Goal: Navigation & Orientation: Find specific page/section

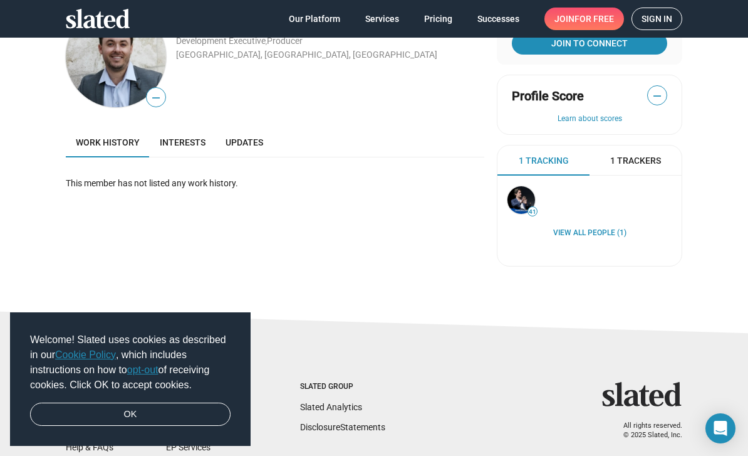
scroll to position [53, 0]
click at [179, 137] on span "Interests" at bounding box center [183, 142] width 46 height 10
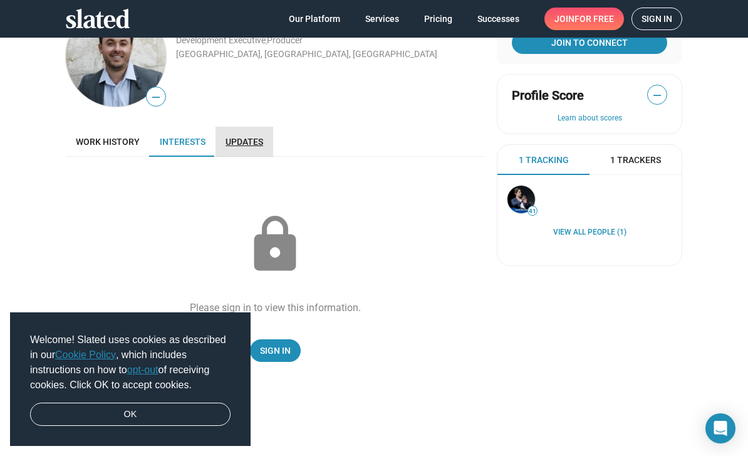
click at [237, 138] on span "Updates" at bounding box center [245, 142] width 38 height 10
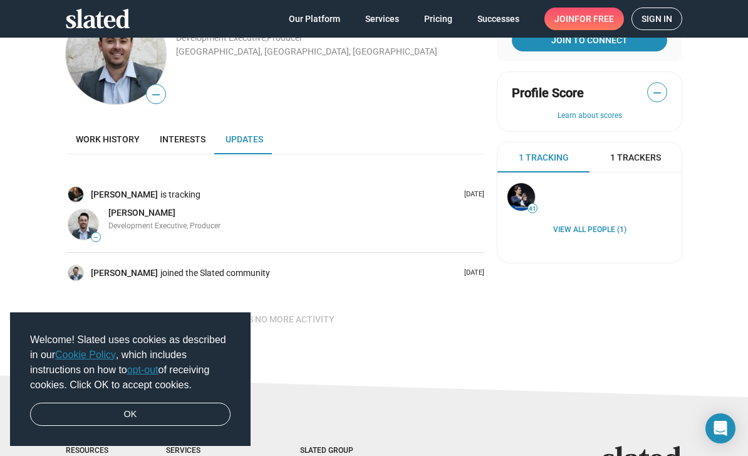
scroll to position [55, 0]
click at [518, 197] on img at bounding box center [522, 198] width 28 height 28
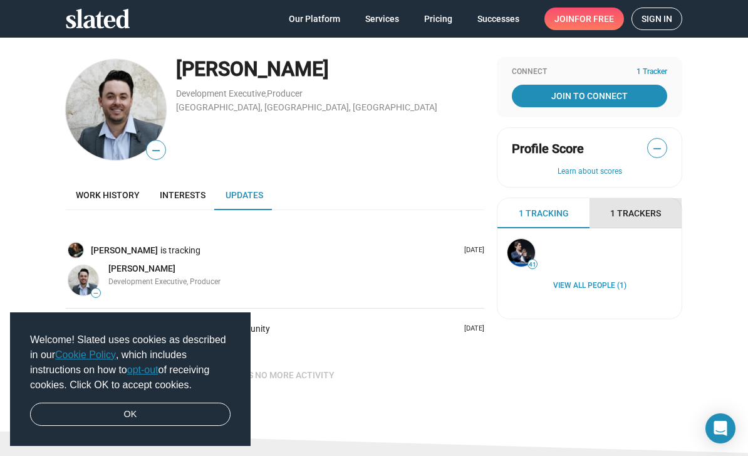
click at [643, 217] on span "1 Trackers" at bounding box center [636, 213] width 51 height 12
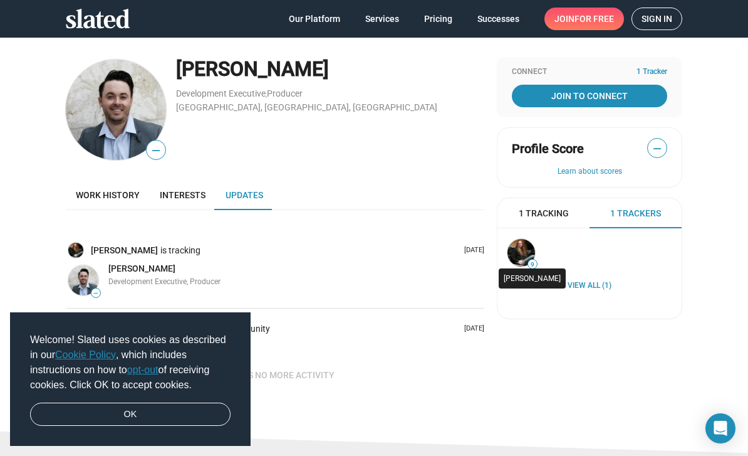
click at [533, 248] on img at bounding box center [522, 253] width 28 height 28
